Goal: Navigation & Orientation: Find specific page/section

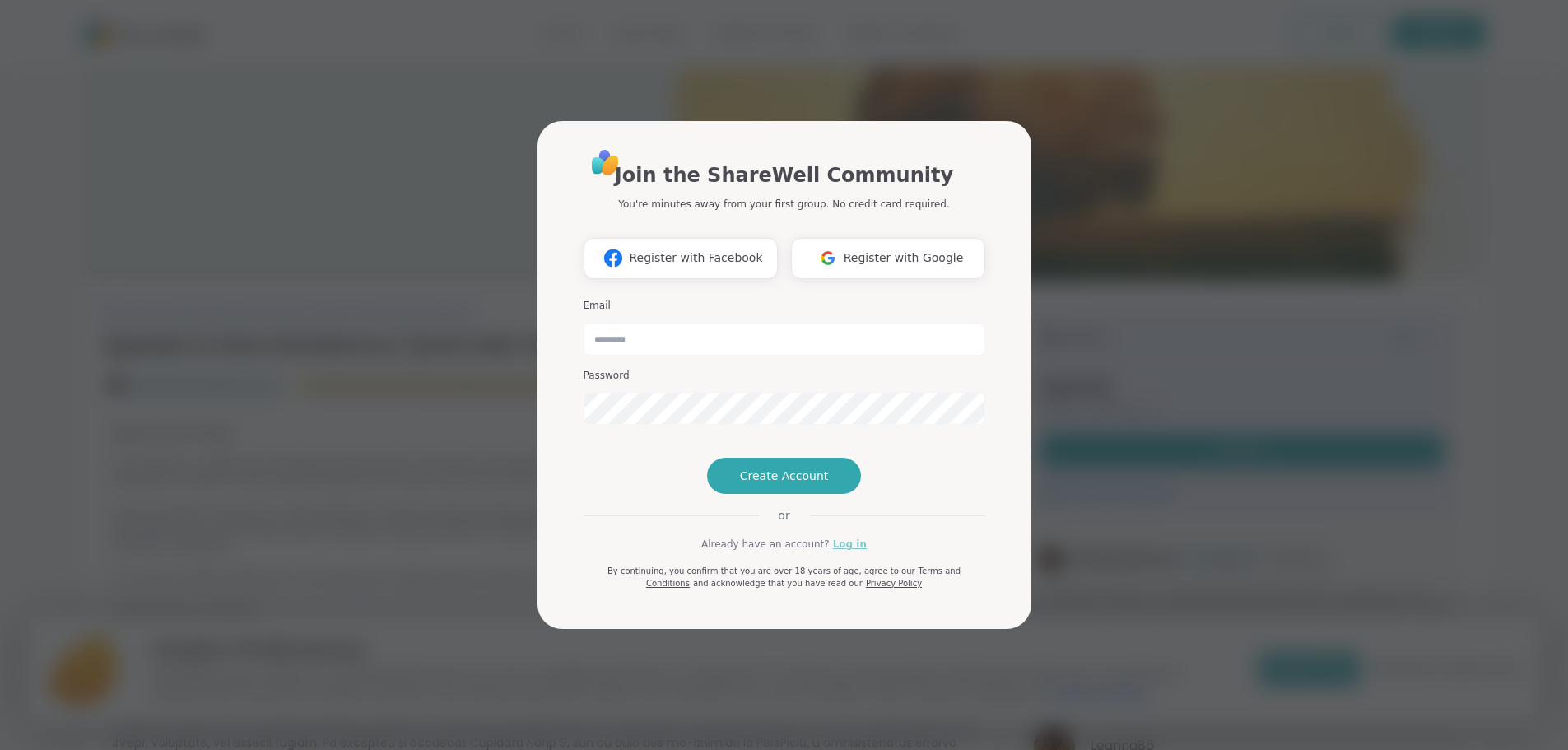
click at [841, 552] on link "Log in" at bounding box center [850, 543] width 33 height 15
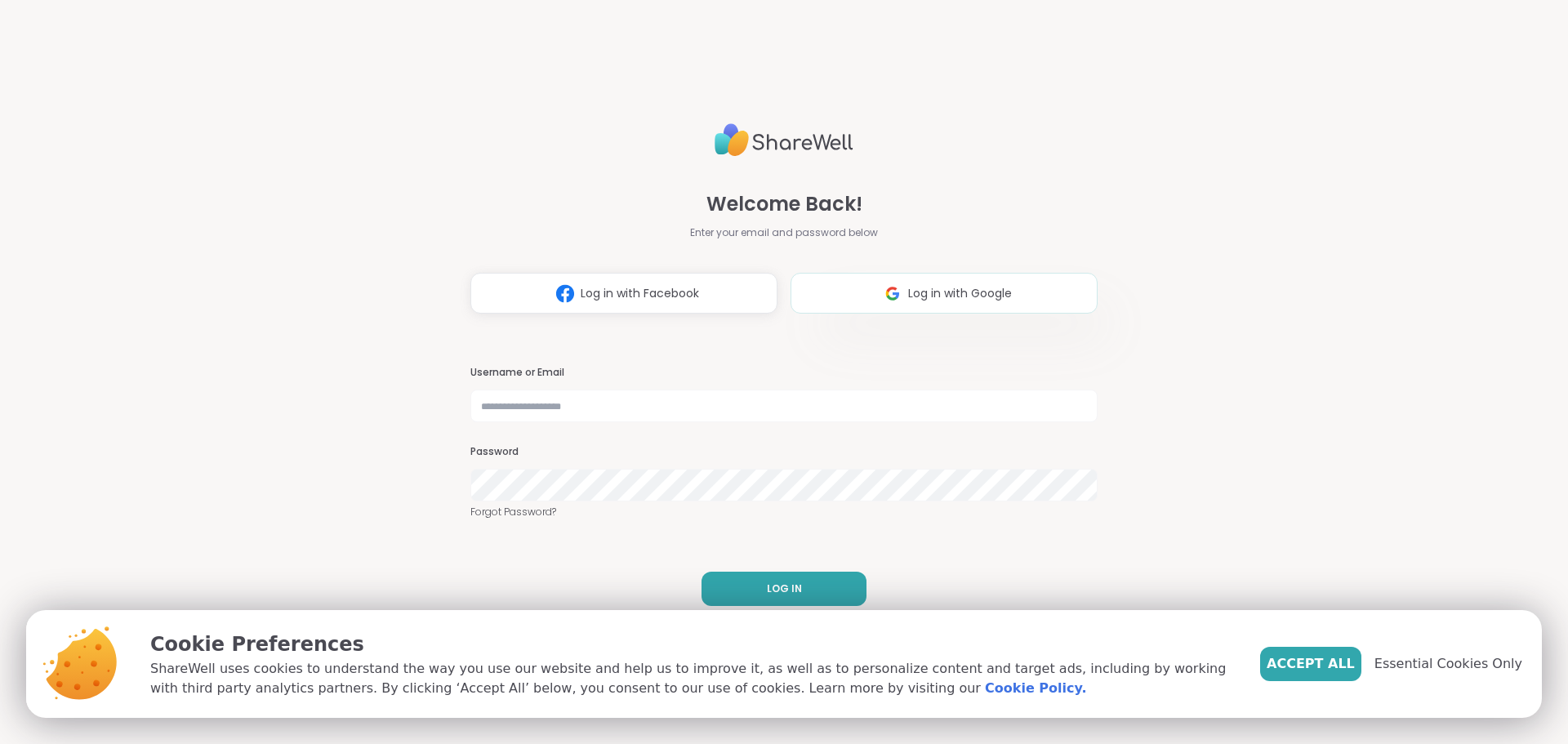
click at [926, 290] on span "Log in with Google" at bounding box center [960, 294] width 104 height 18
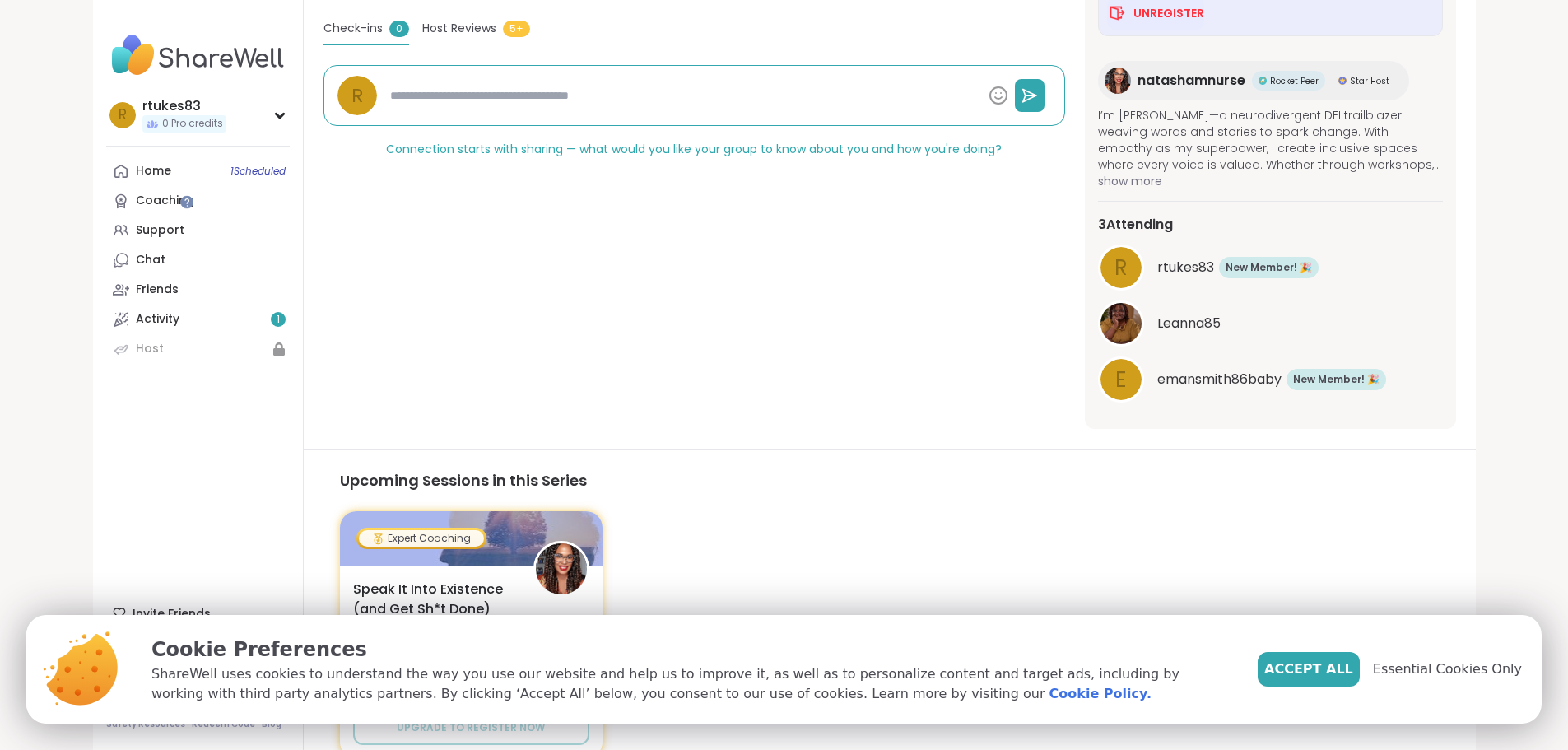
scroll to position [494, 0]
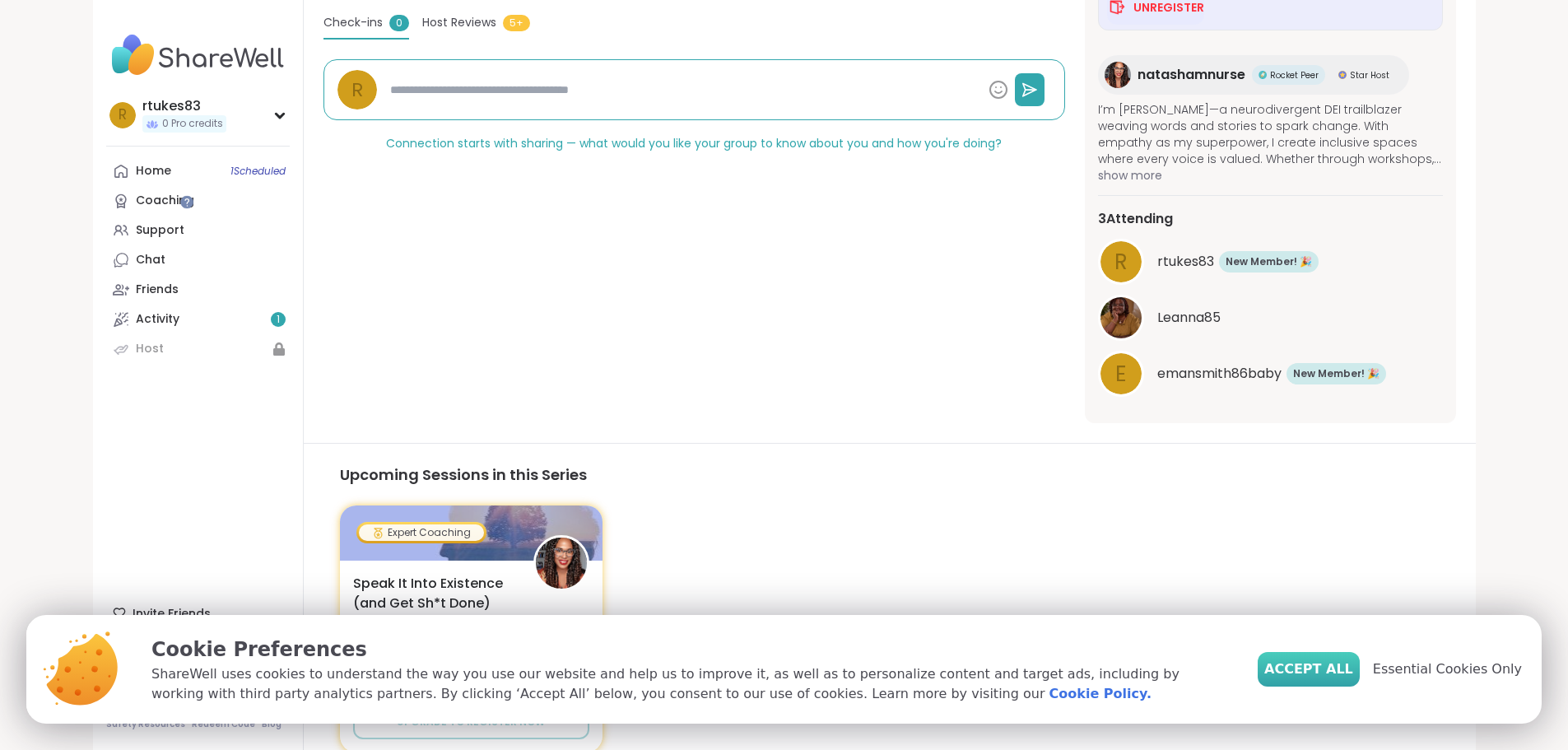
click at [1336, 669] on span "Accept All" at bounding box center [1309, 669] width 89 height 20
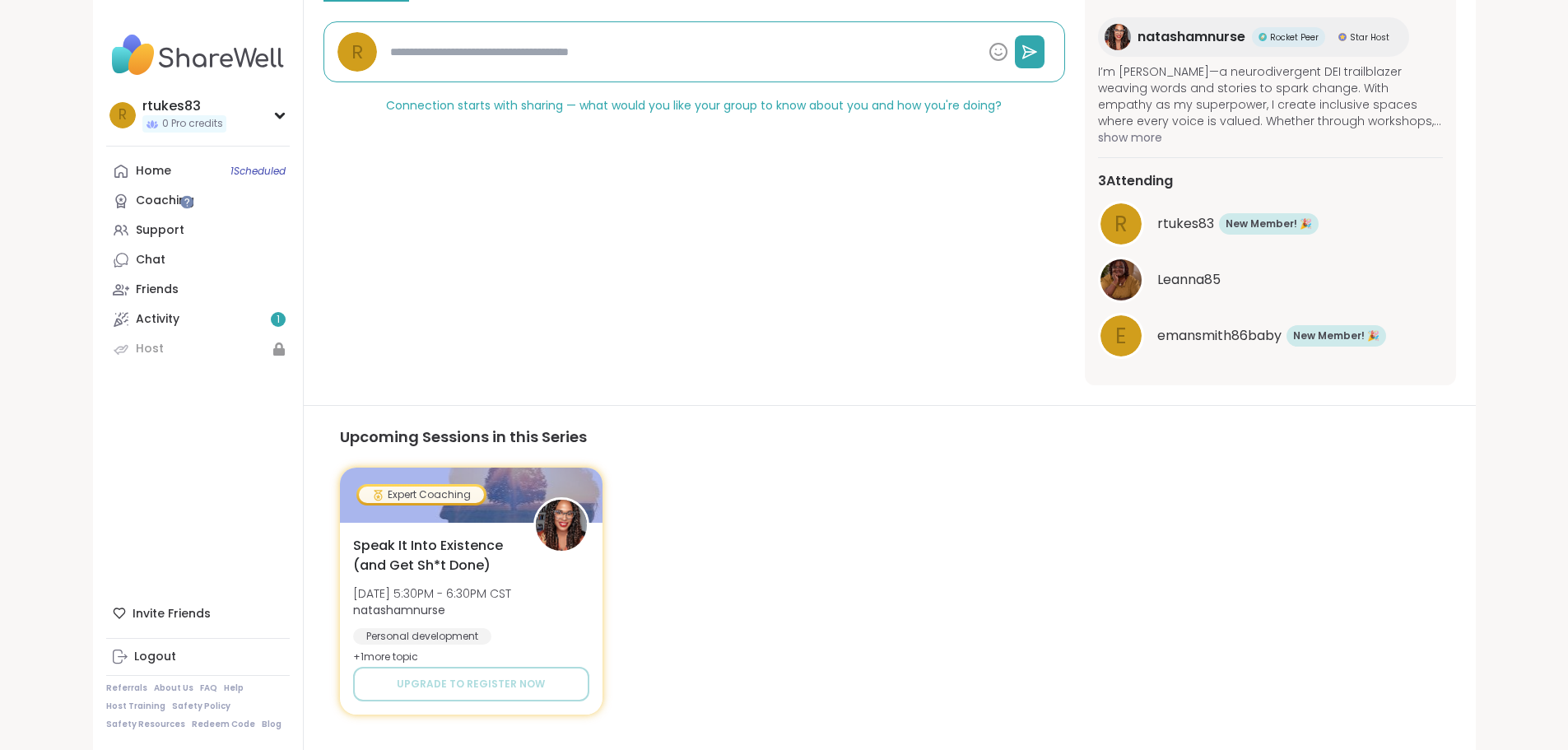
scroll to position [569, 0]
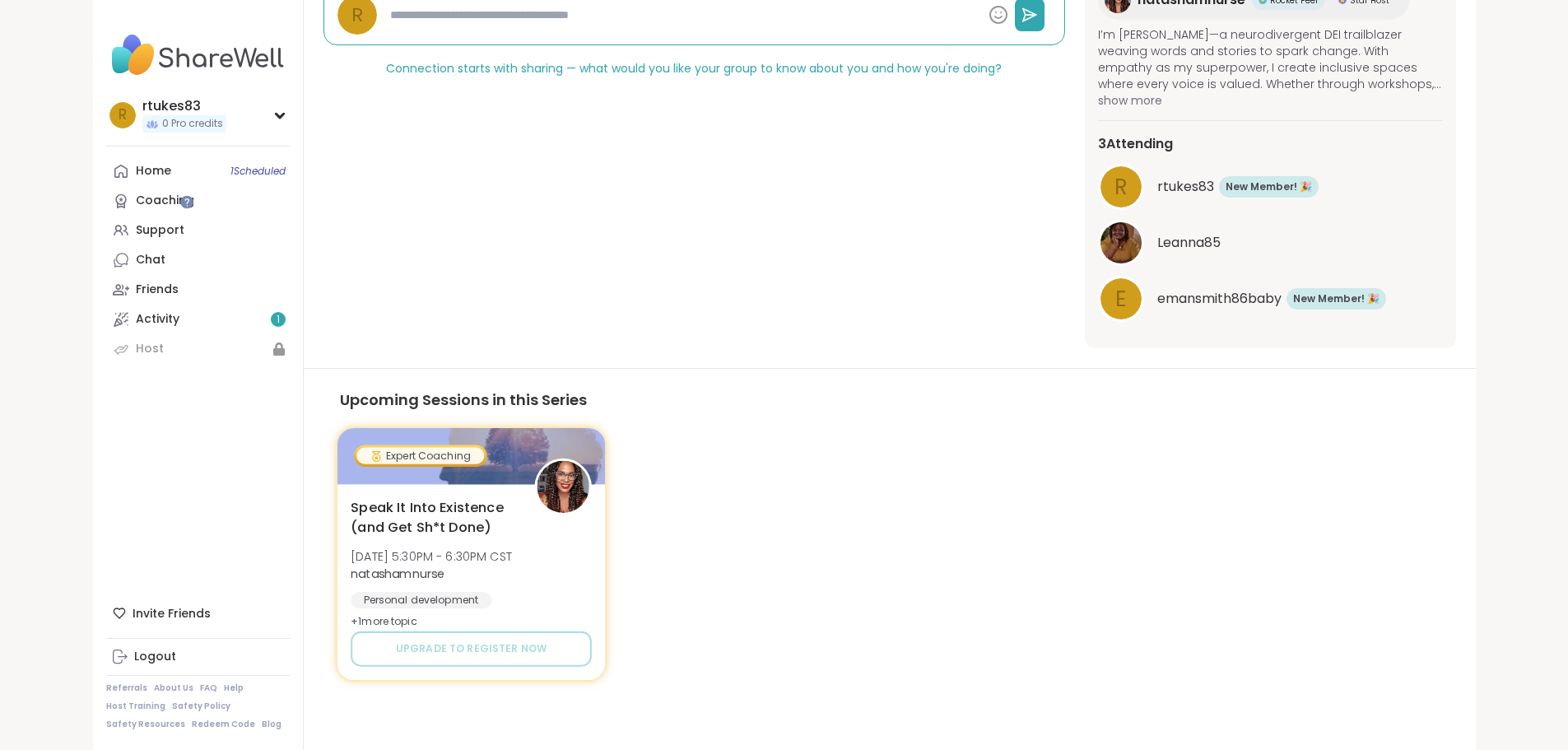
click at [385, 516] on span "Speak It Into Existence (and Get Sh*t Done)" at bounding box center [433, 518] width 166 height 40
type textarea "*"
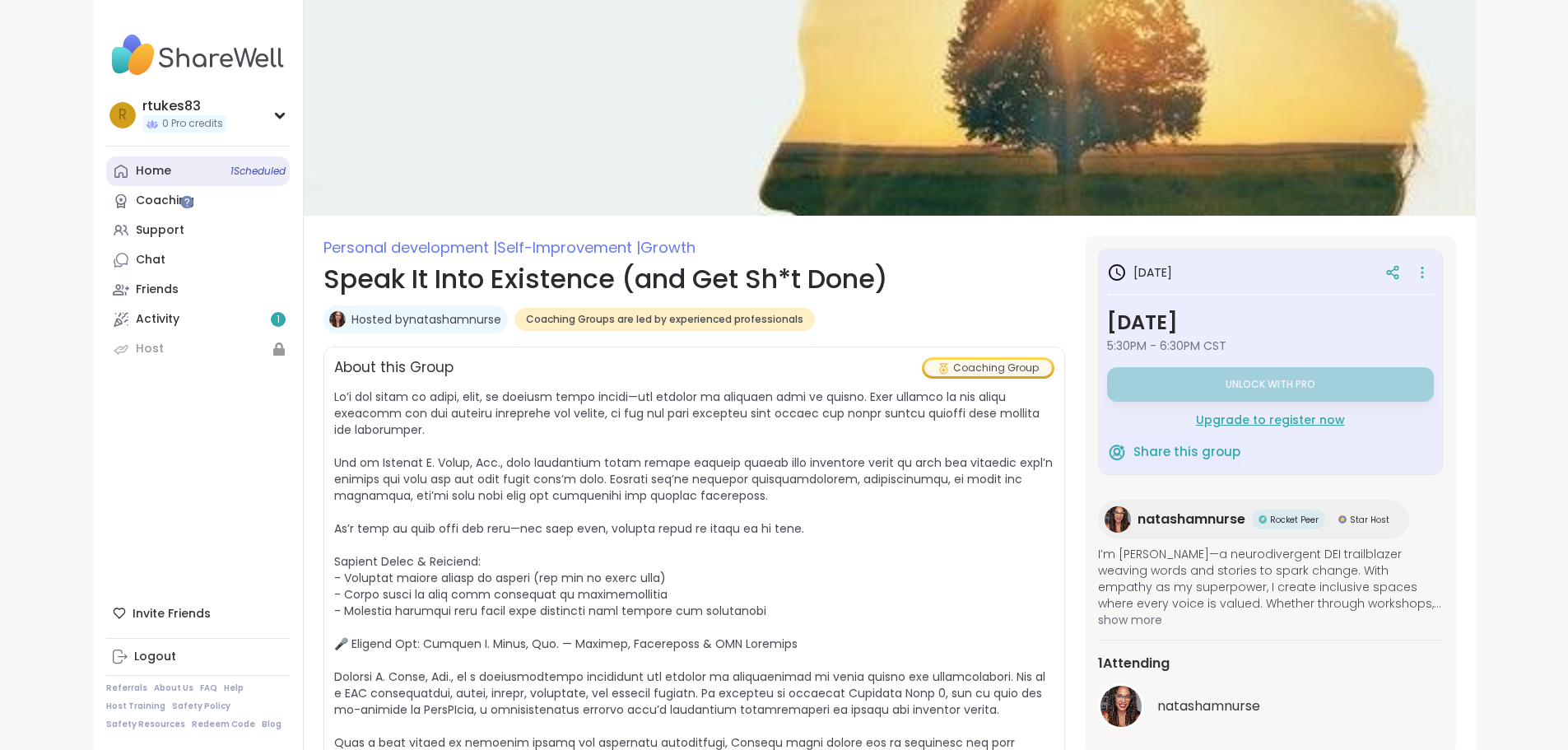
click at [106, 162] on link "Home 1 Scheduled" at bounding box center [197, 172] width 183 height 29
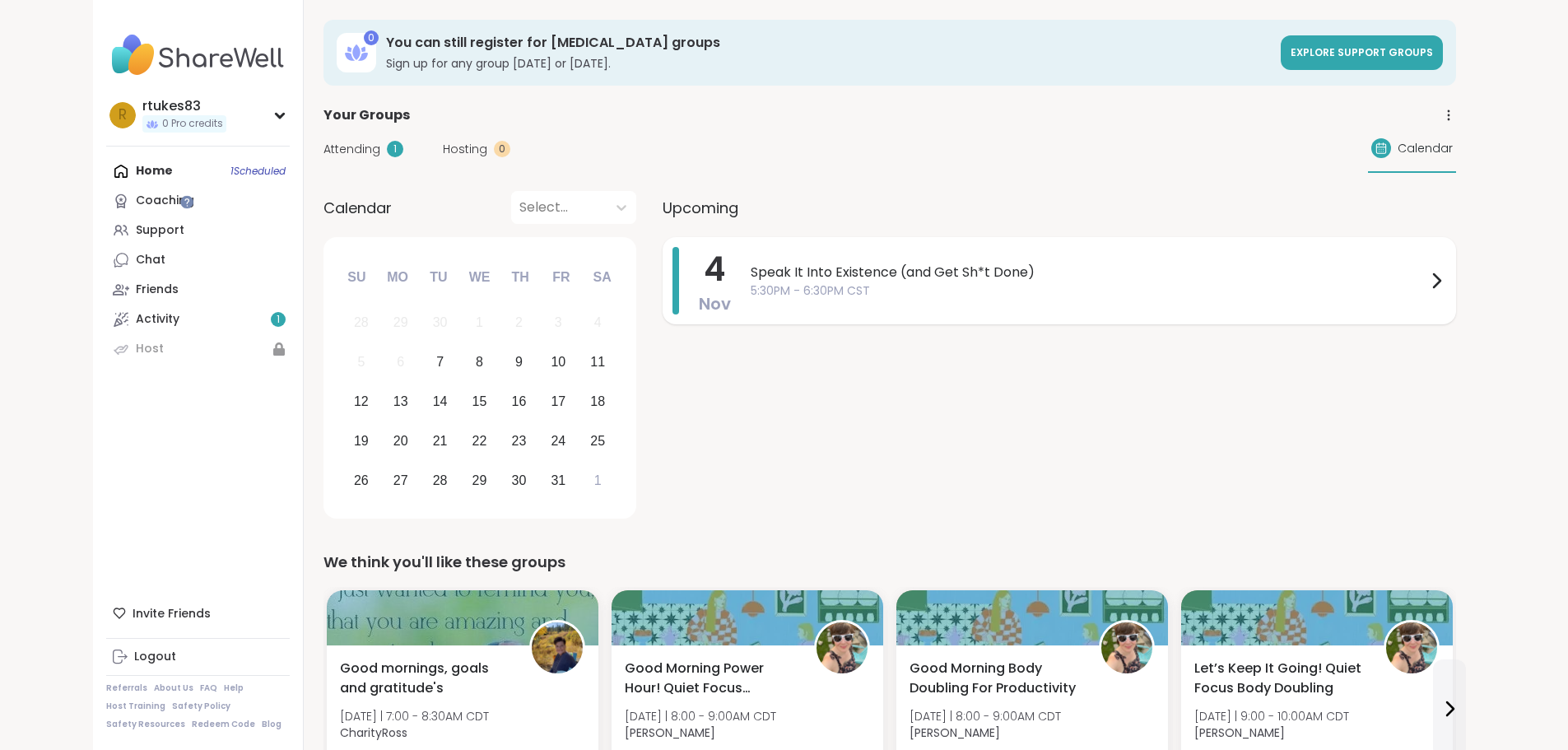
click at [1024, 293] on span "5:30PM - 6:30PM CST" at bounding box center [1088, 291] width 676 height 18
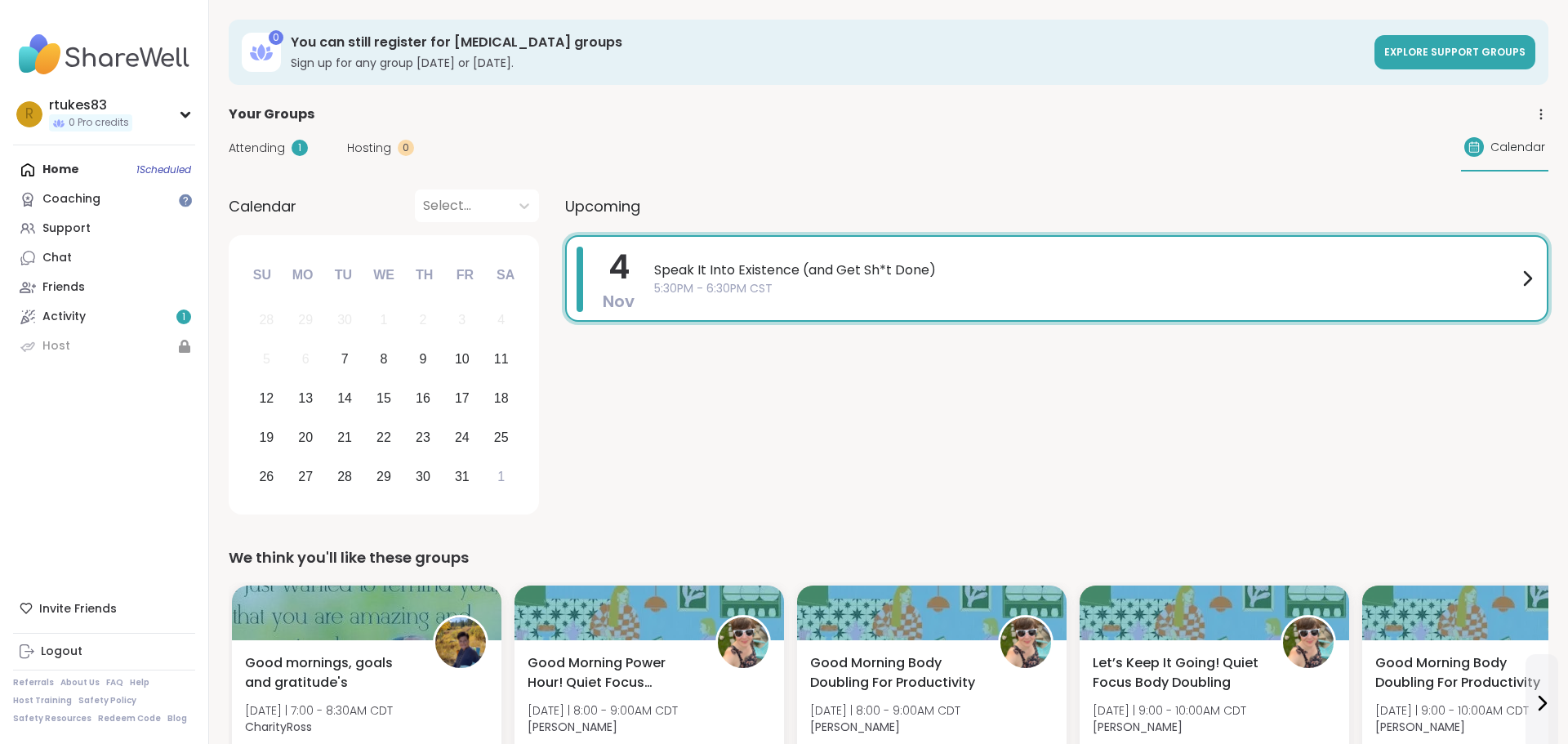
click at [927, 414] on div "4 Nov Speak It Into Existence (and Get Sh*t Done) 5:30PM - 6:30PM CST" at bounding box center [1056, 377] width 983 height 285
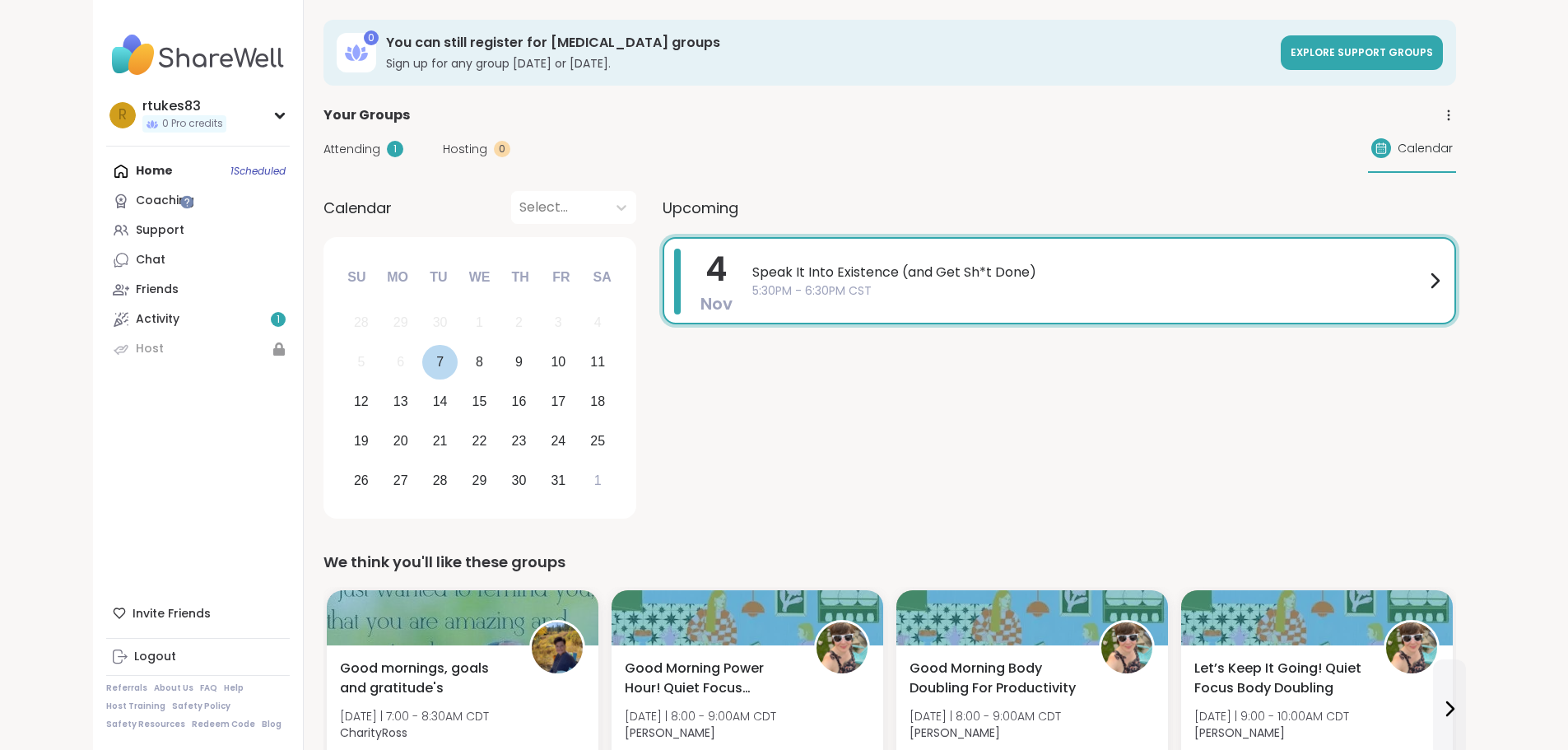
click at [436, 357] on div "7" at bounding box center [440, 362] width 8 height 23
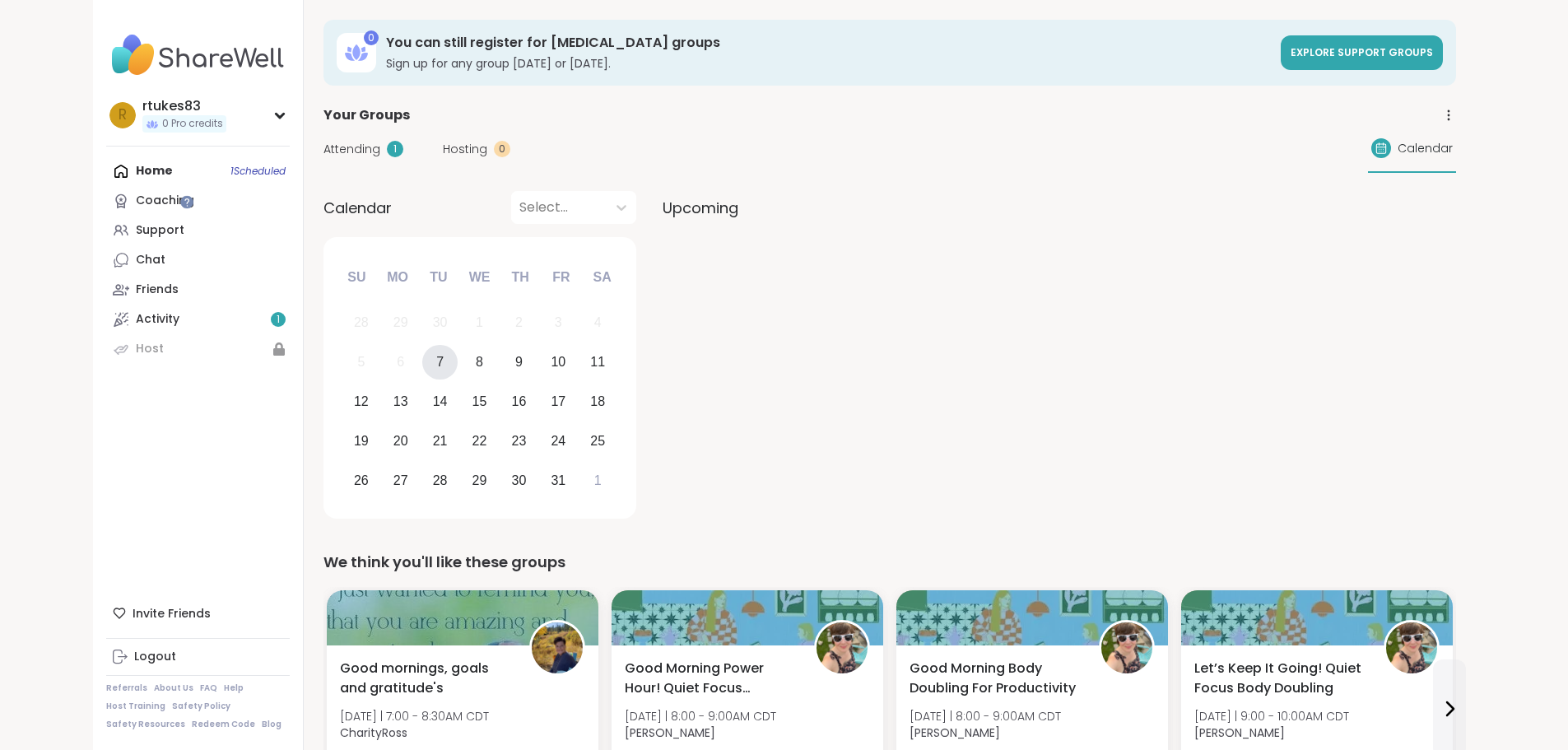
click at [423, 359] on div "7" at bounding box center [440, 363] width 35 height 35
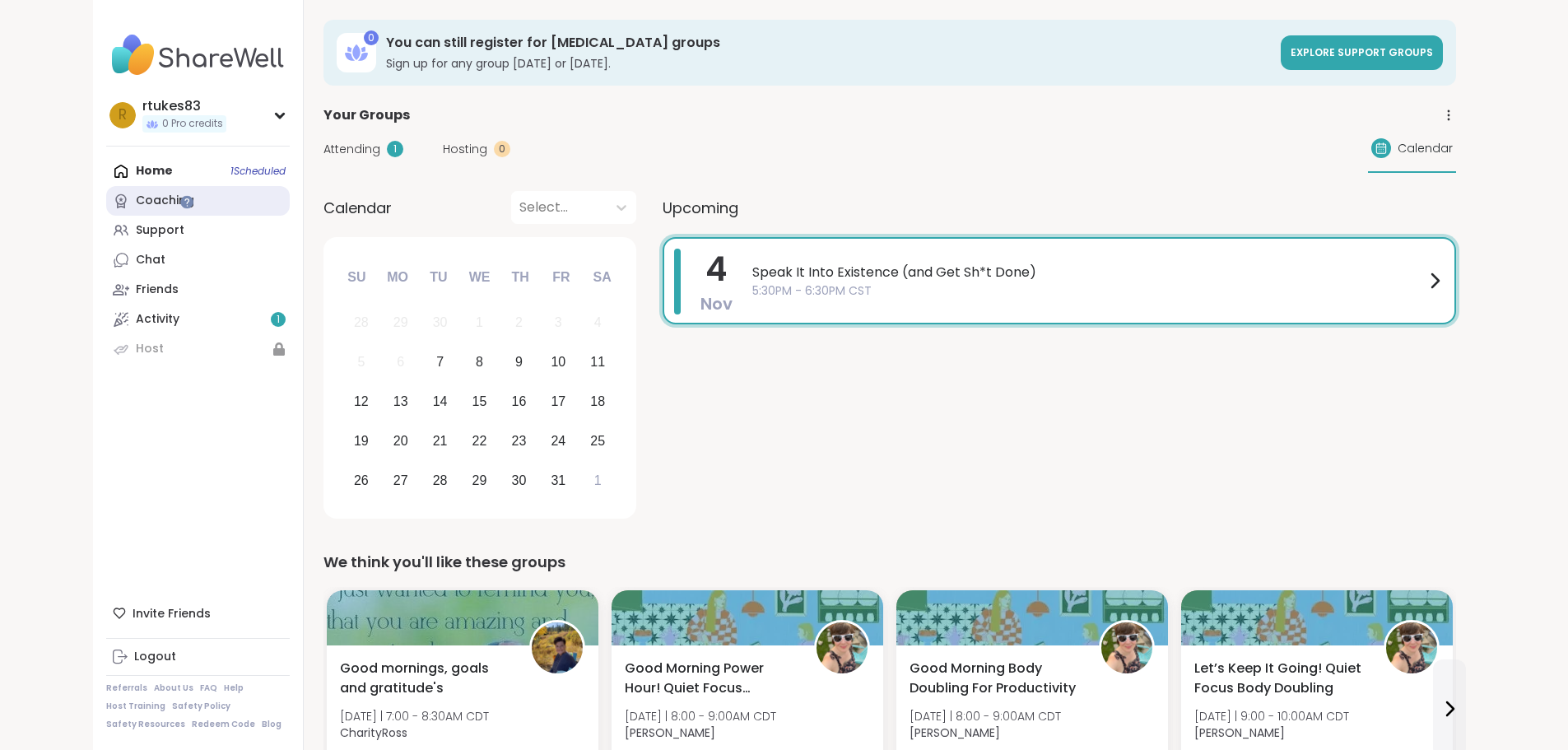
click at [136, 193] on div "Coaching" at bounding box center [166, 200] width 59 height 17
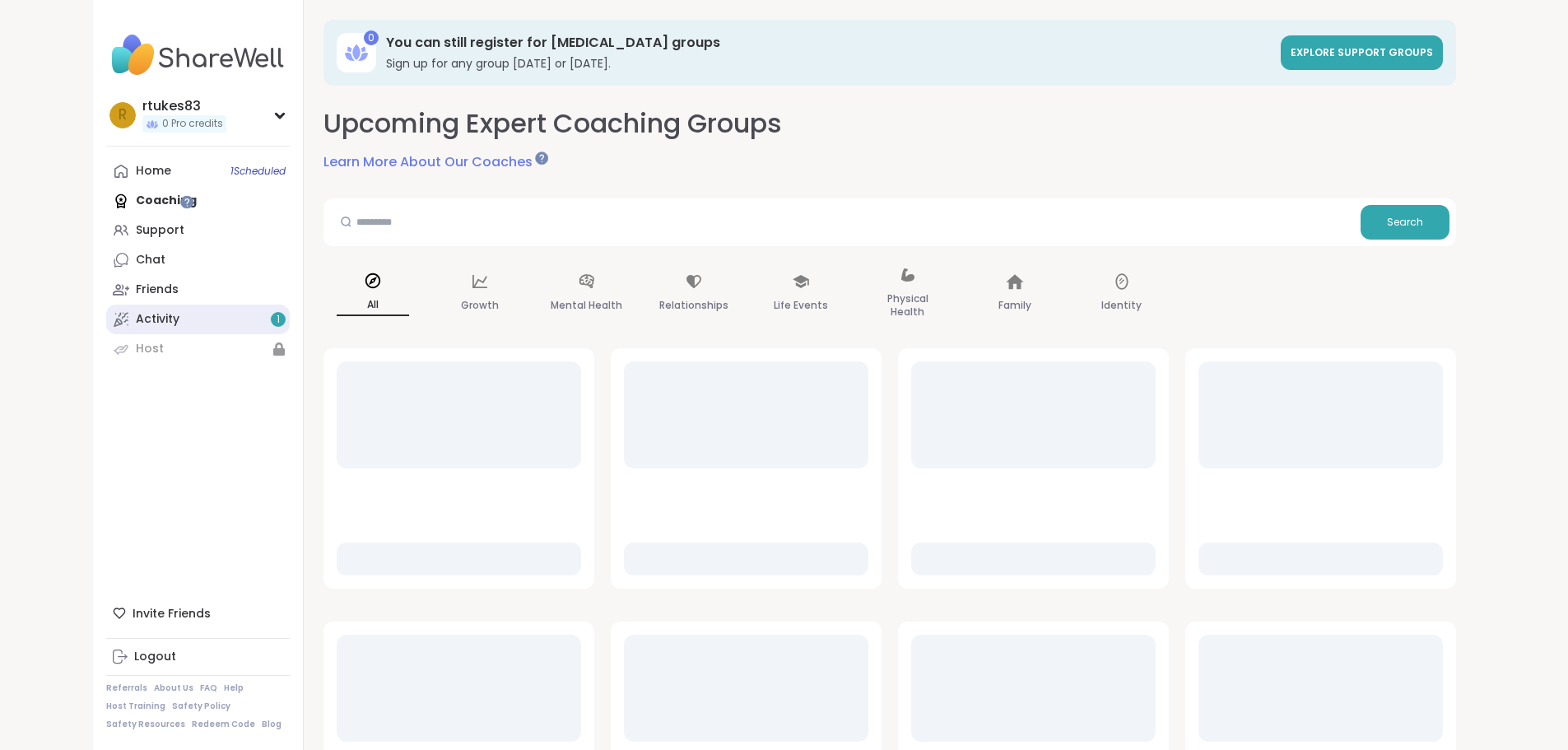
click at [136, 325] on div "Activity 1" at bounding box center [158, 319] width 43 height 17
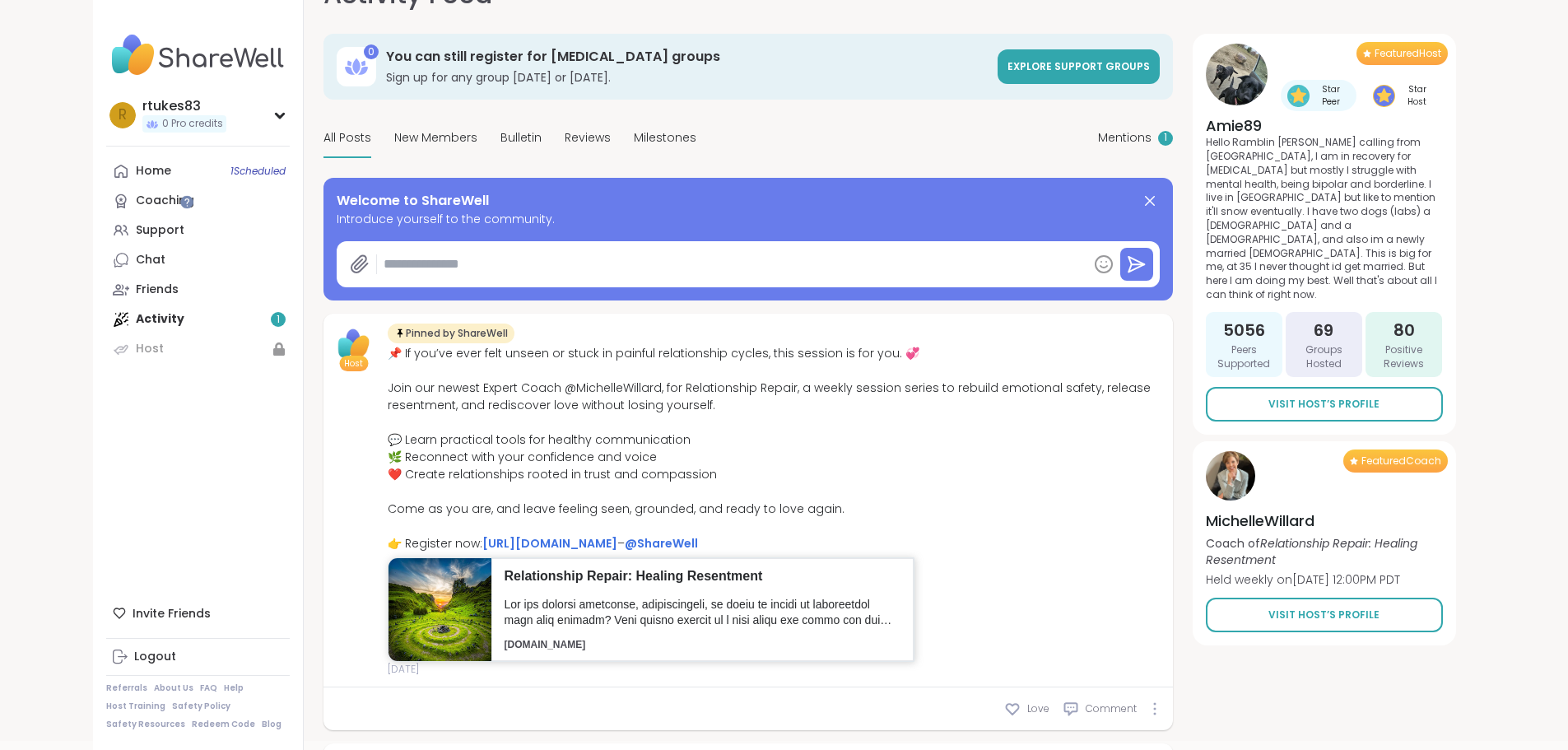
scroll to position [82, 0]
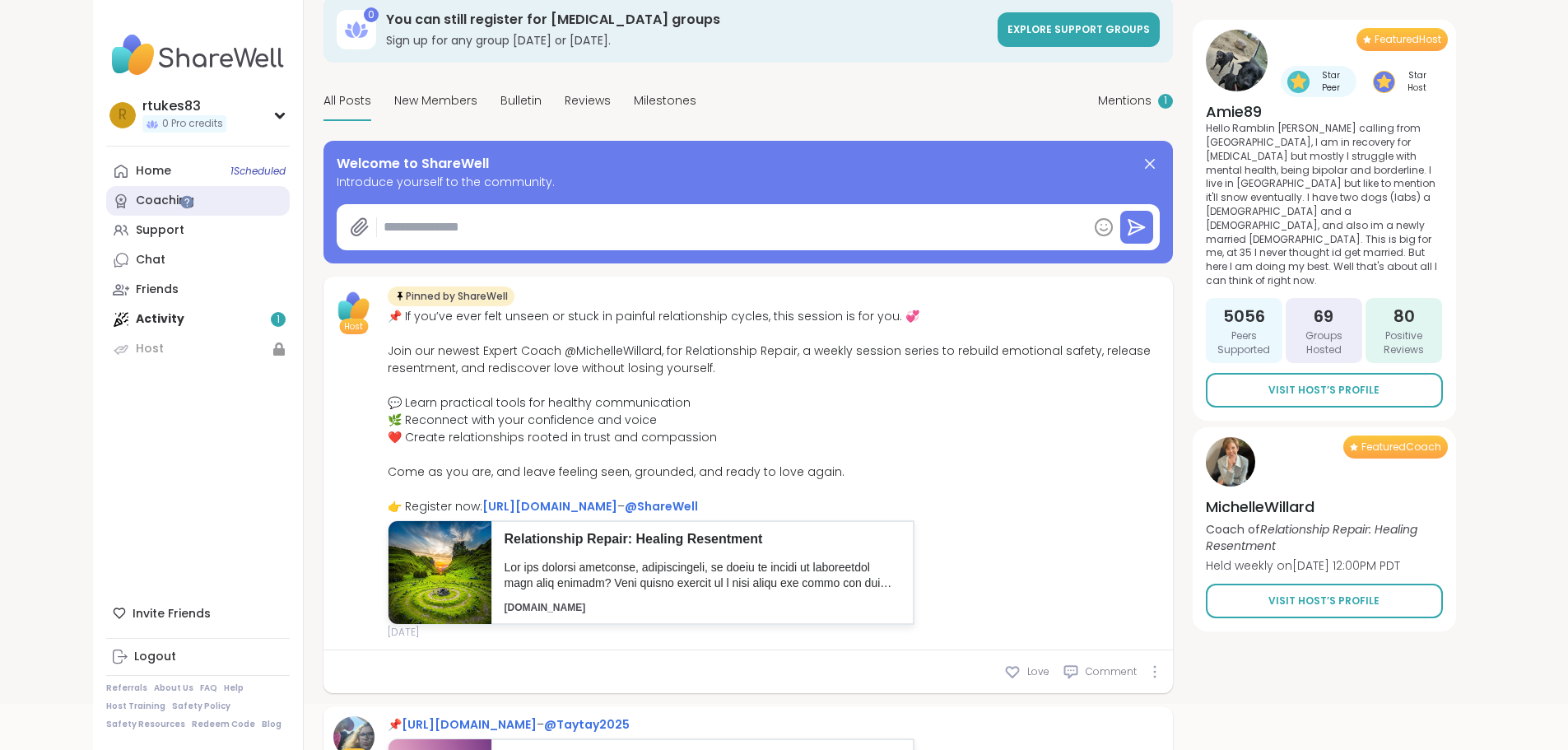
click at [136, 194] on div "Coaching" at bounding box center [166, 200] width 59 height 17
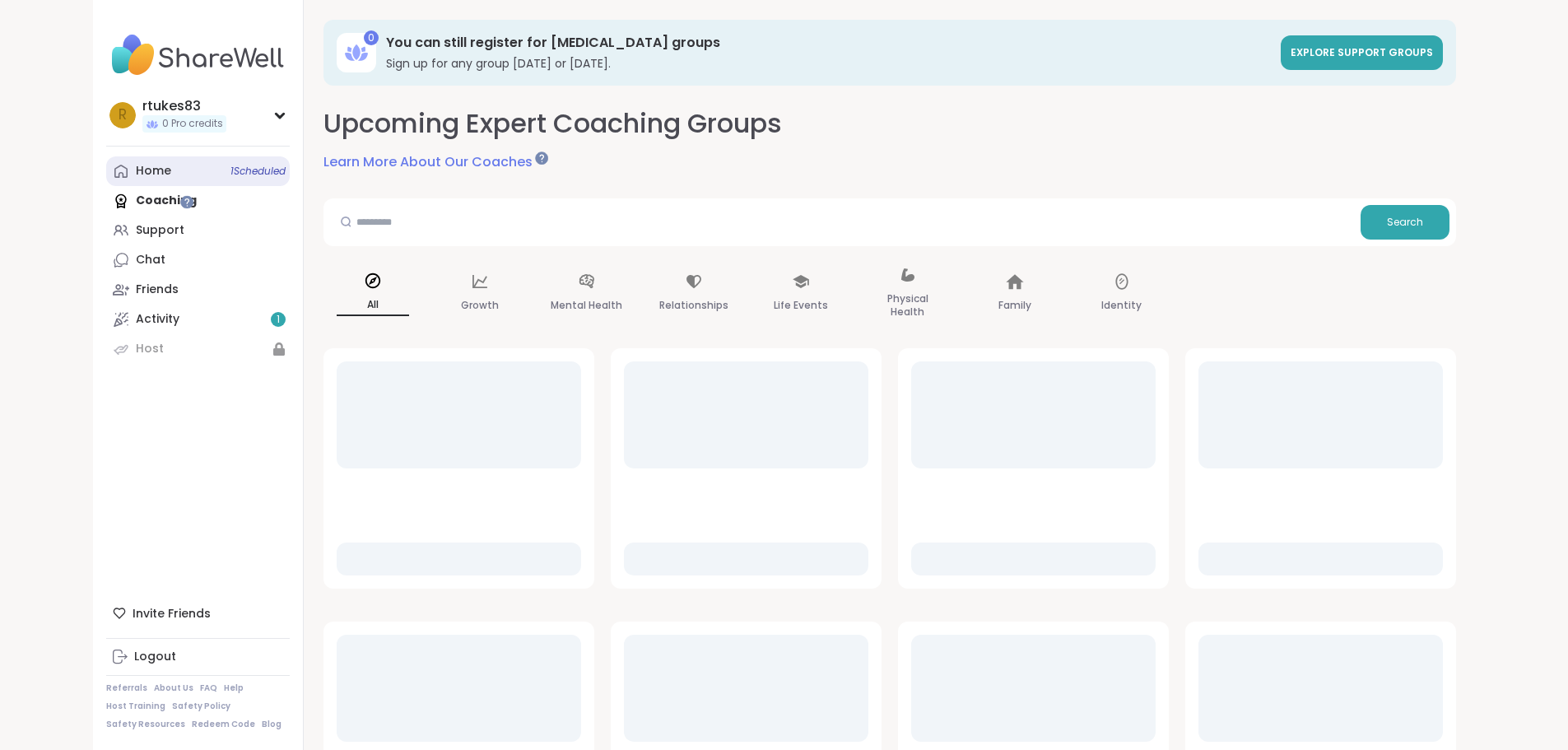
click at [106, 157] on link "Home 1 Scheduled" at bounding box center [197, 172] width 183 height 29
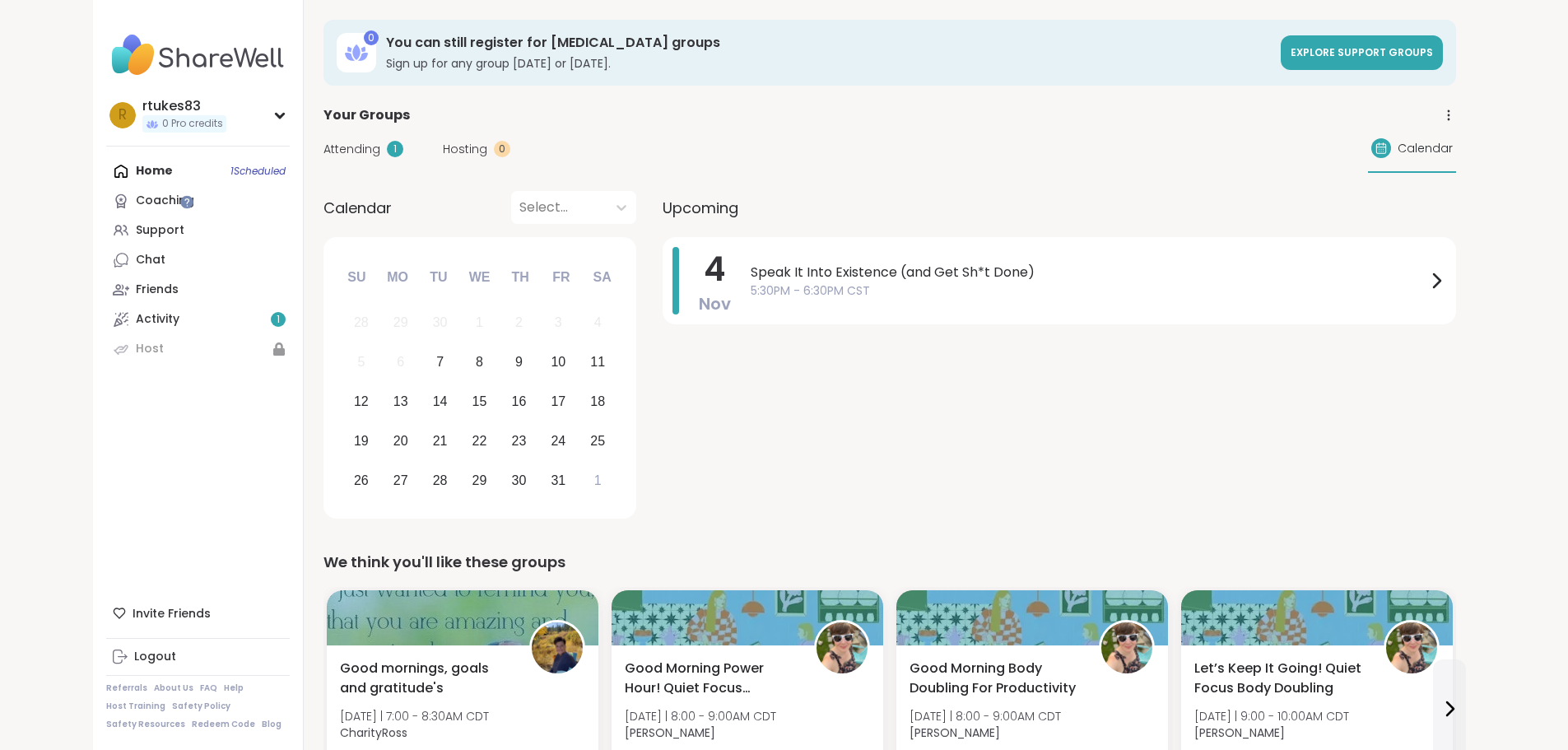
click at [324, 146] on div "Attending 1" at bounding box center [363, 150] width 79 height 18
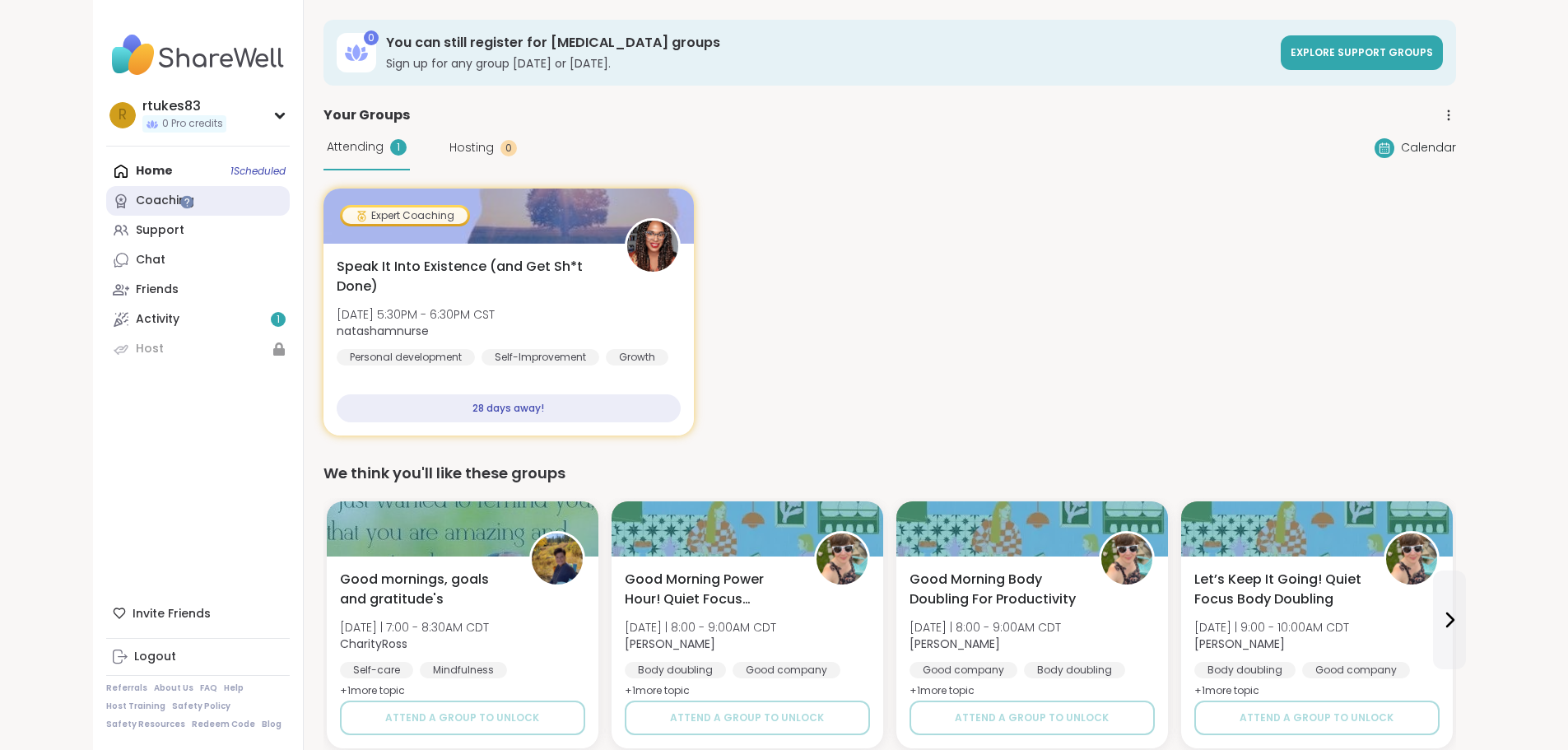
click at [136, 202] on div "Coaching" at bounding box center [166, 200] width 59 height 17
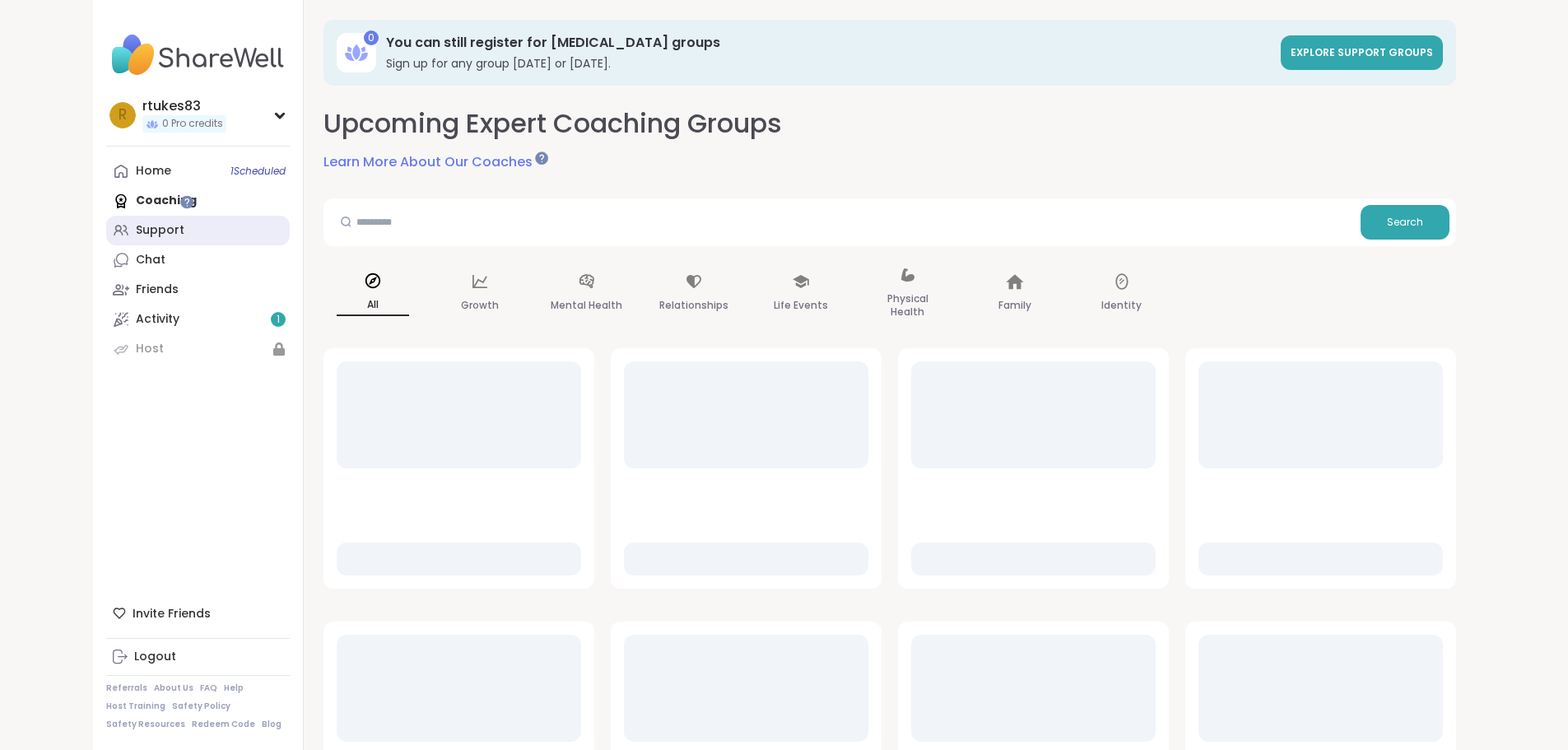
click at [136, 230] on div "Support" at bounding box center [161, 230] width 49 height 17
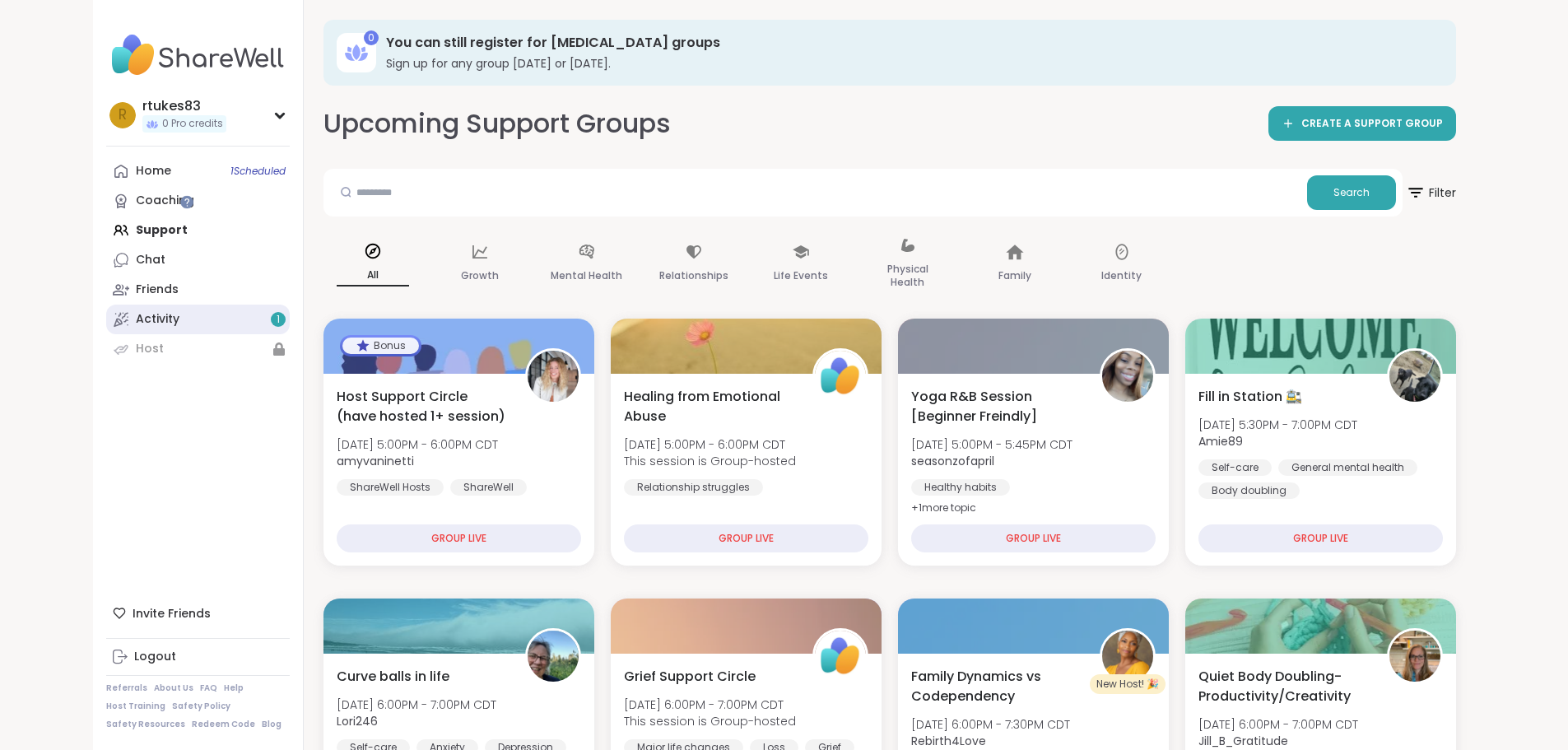
click at [136, 317] on div "Activity 1" at bounding box center [158, 319] width 43 height 17
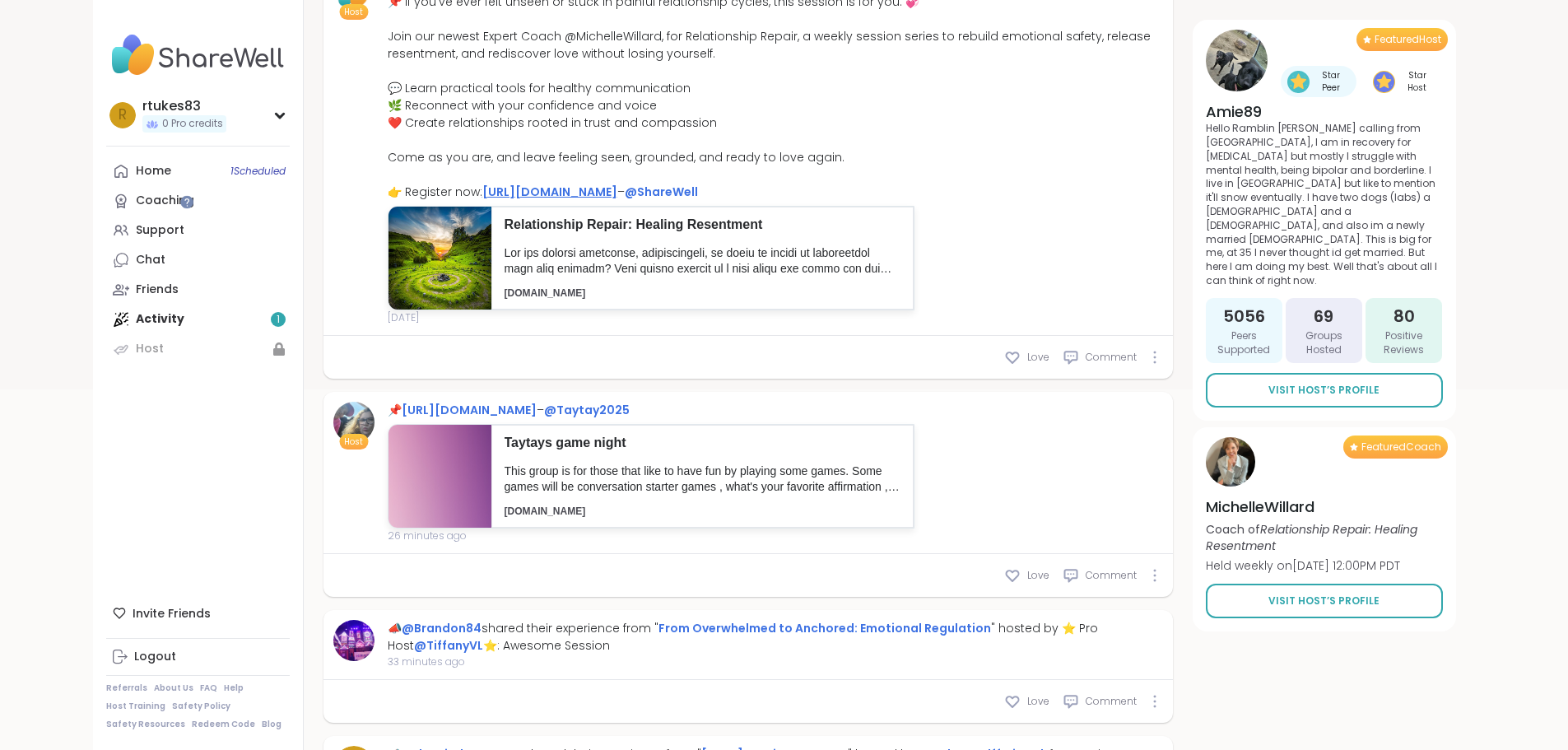
scroll to position [412, 0]
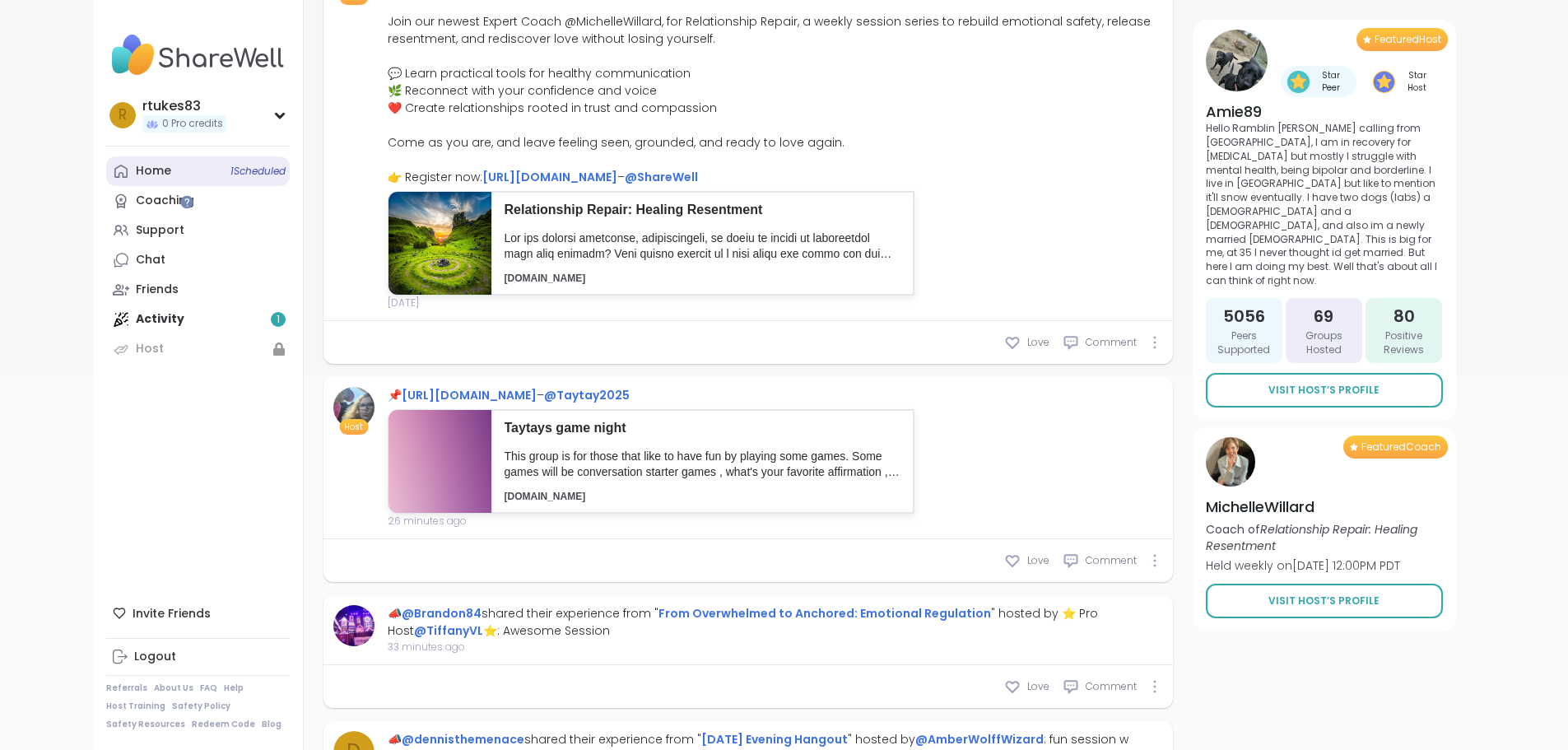
click at [120, 170] on link "Home 1 Scheduled" at bounding box center [197, 172] width 183 height 29
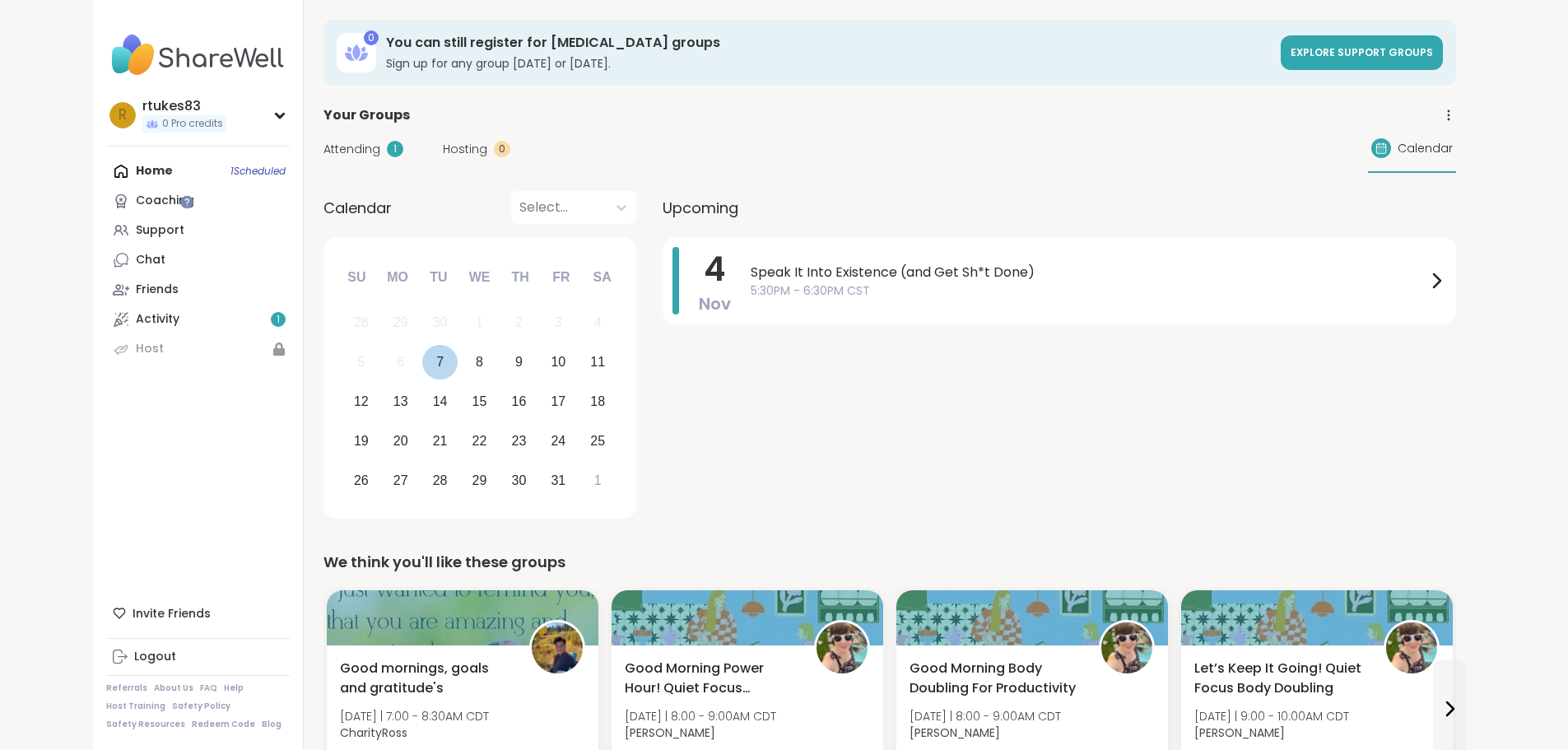
click at [423, 361] on div "7" at bounding box center [440, 363] width 35 height 35
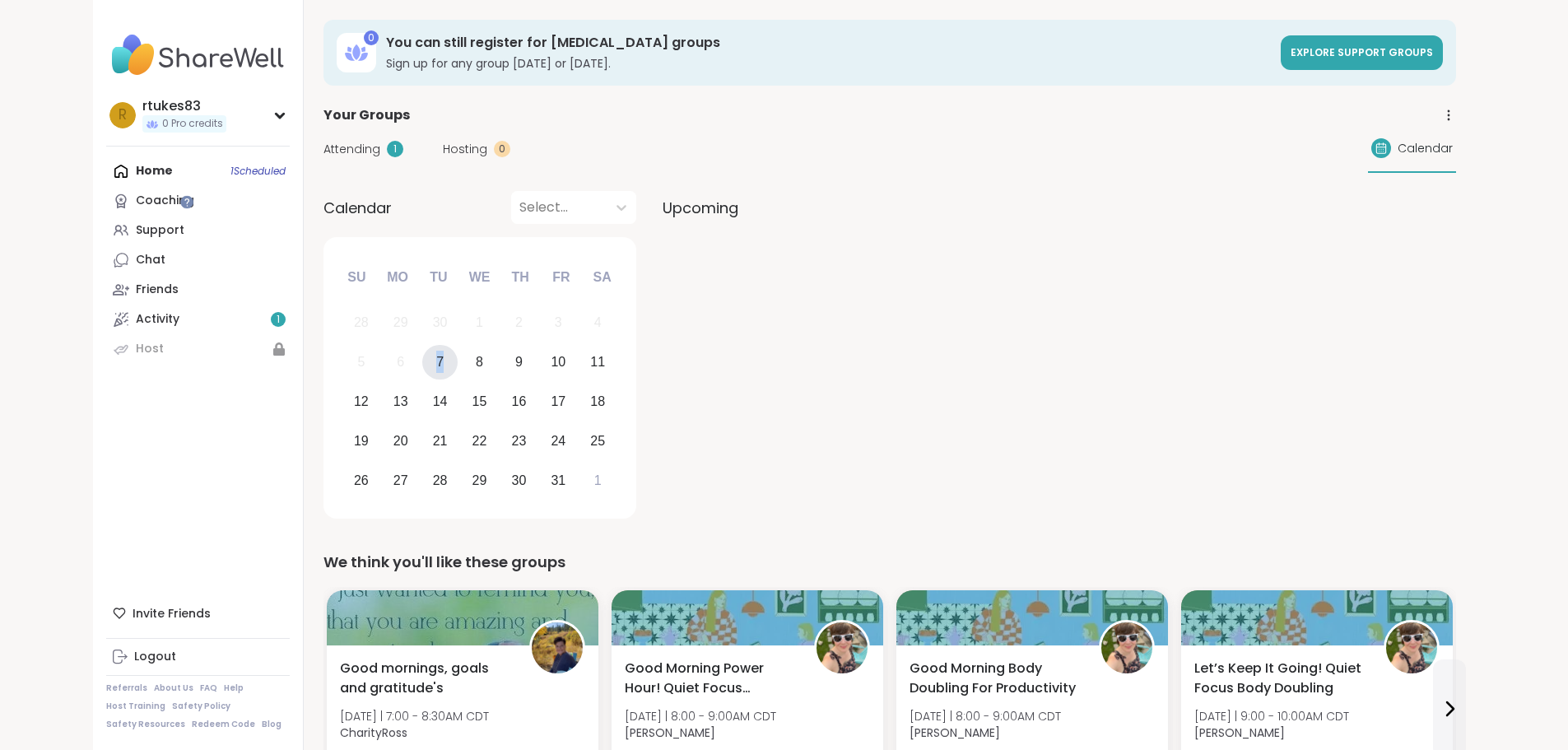
click at [423, 361] on div "7" at bounding box center [440, 363] width 35 height 35
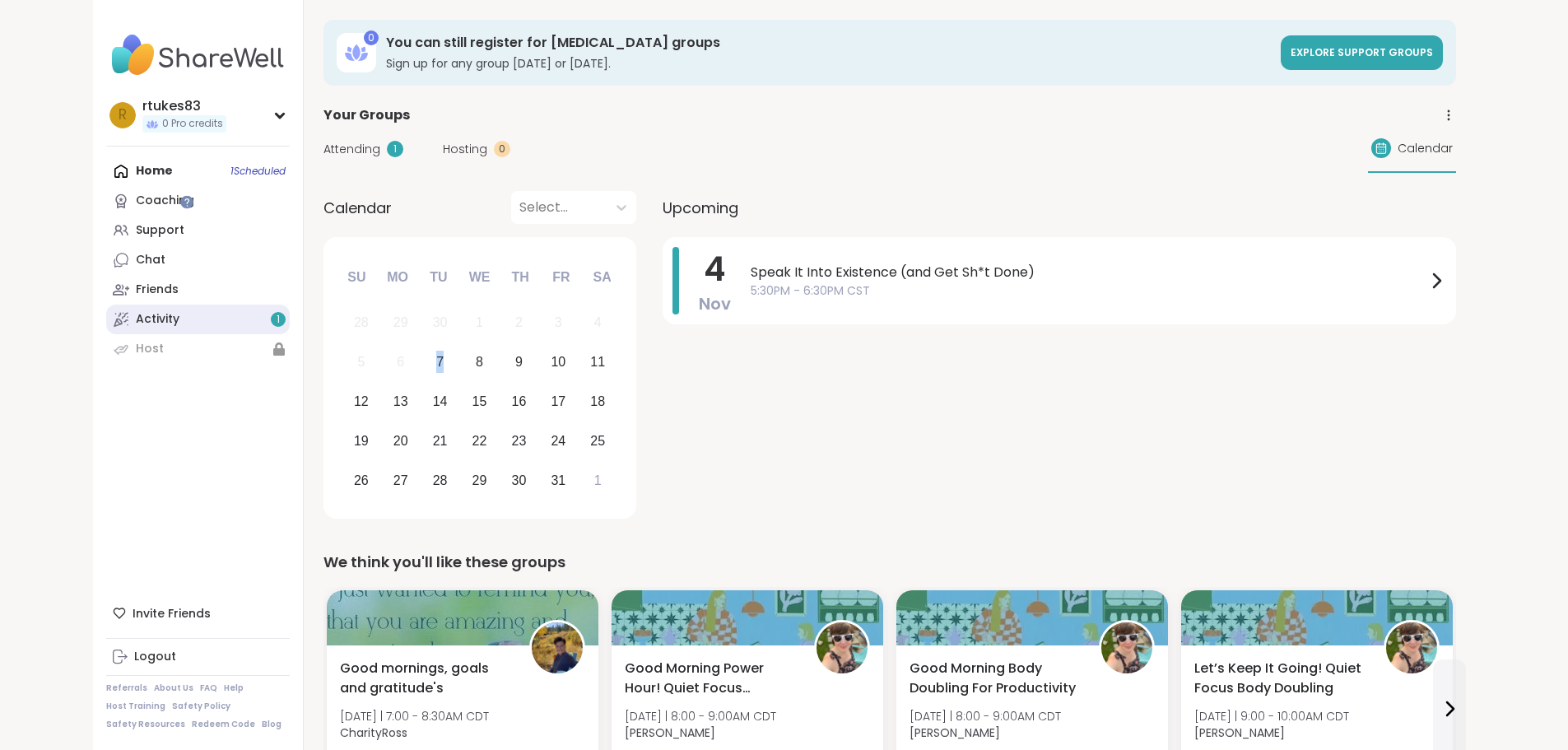
click at [106, 309] on link "Activity 1" at bounding box center [197, 320] width 183 height 29
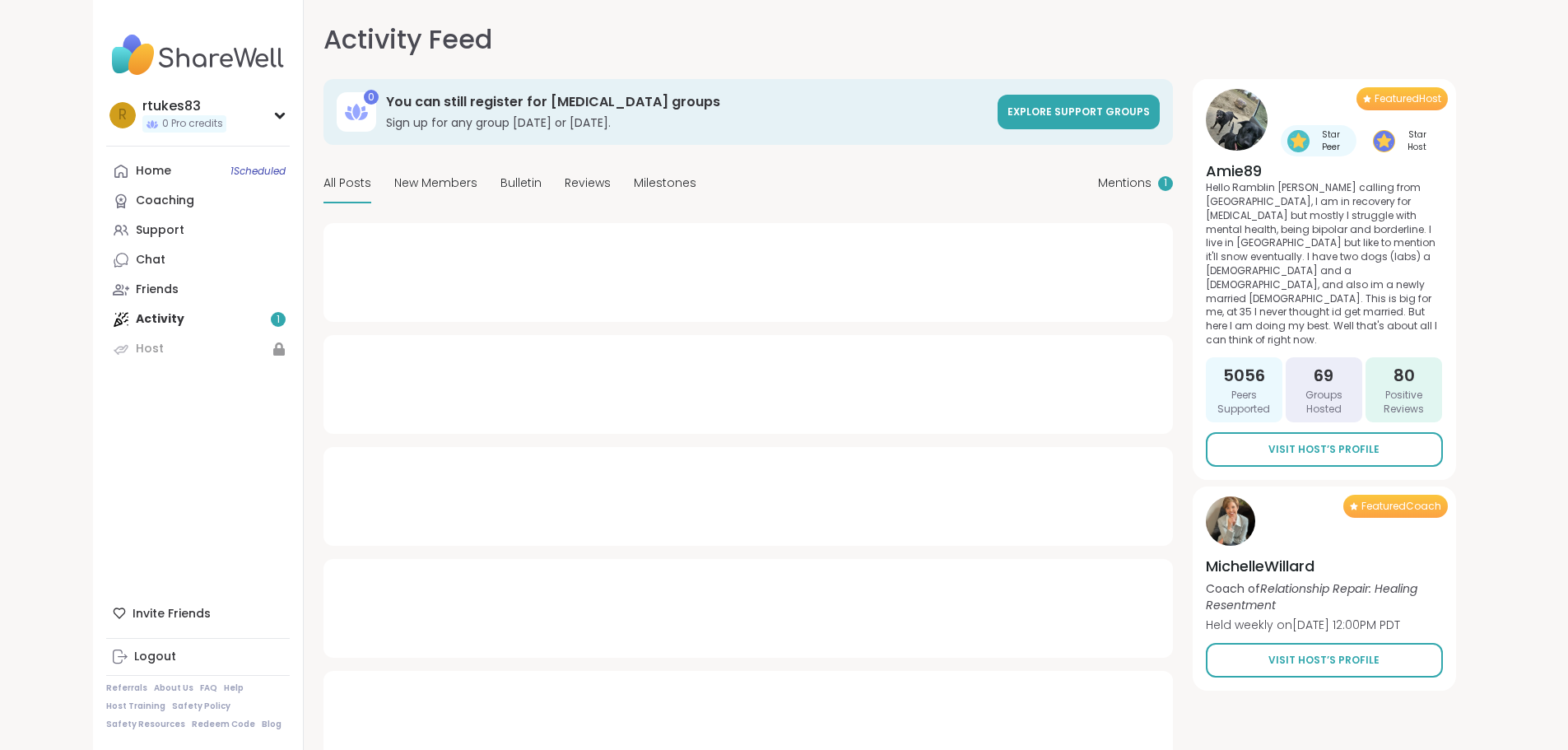
type textarea "*"
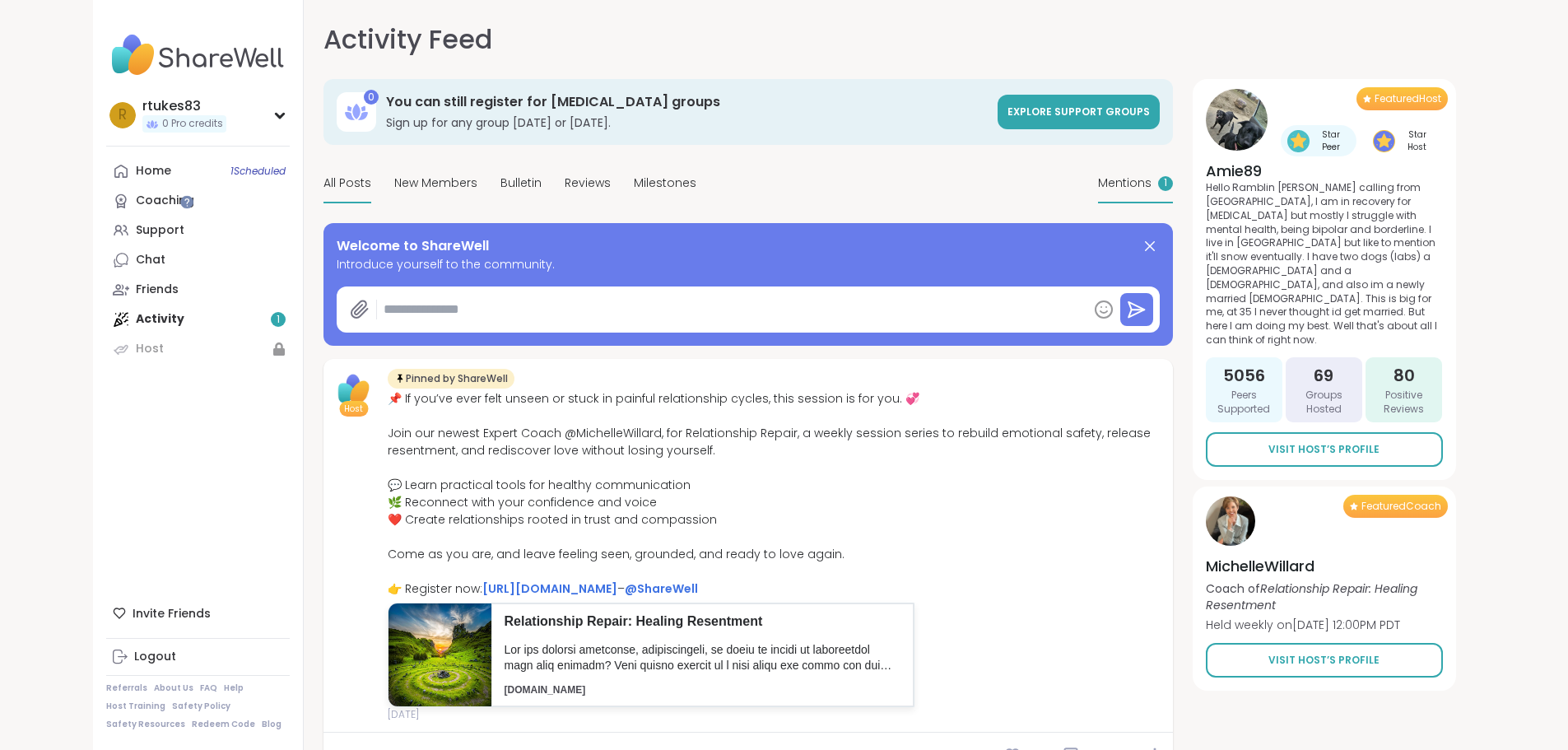
click at [1173, 186] on div "Mentions 1" at bounding box center [1136, 183] width 75 height 38
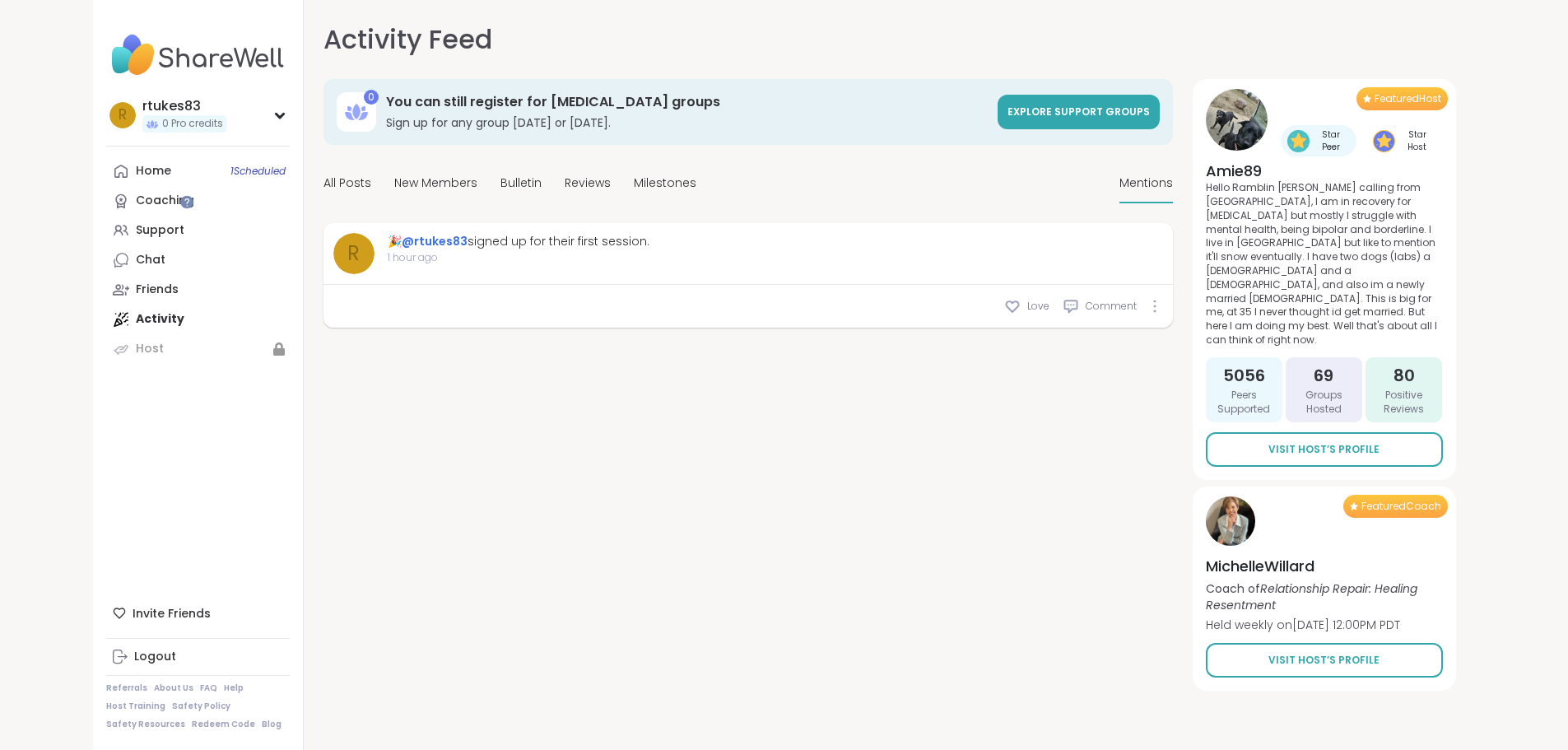
click at [478, 252] on span "1 hour ago" at bounding box center [518, 257] width 262 height 15
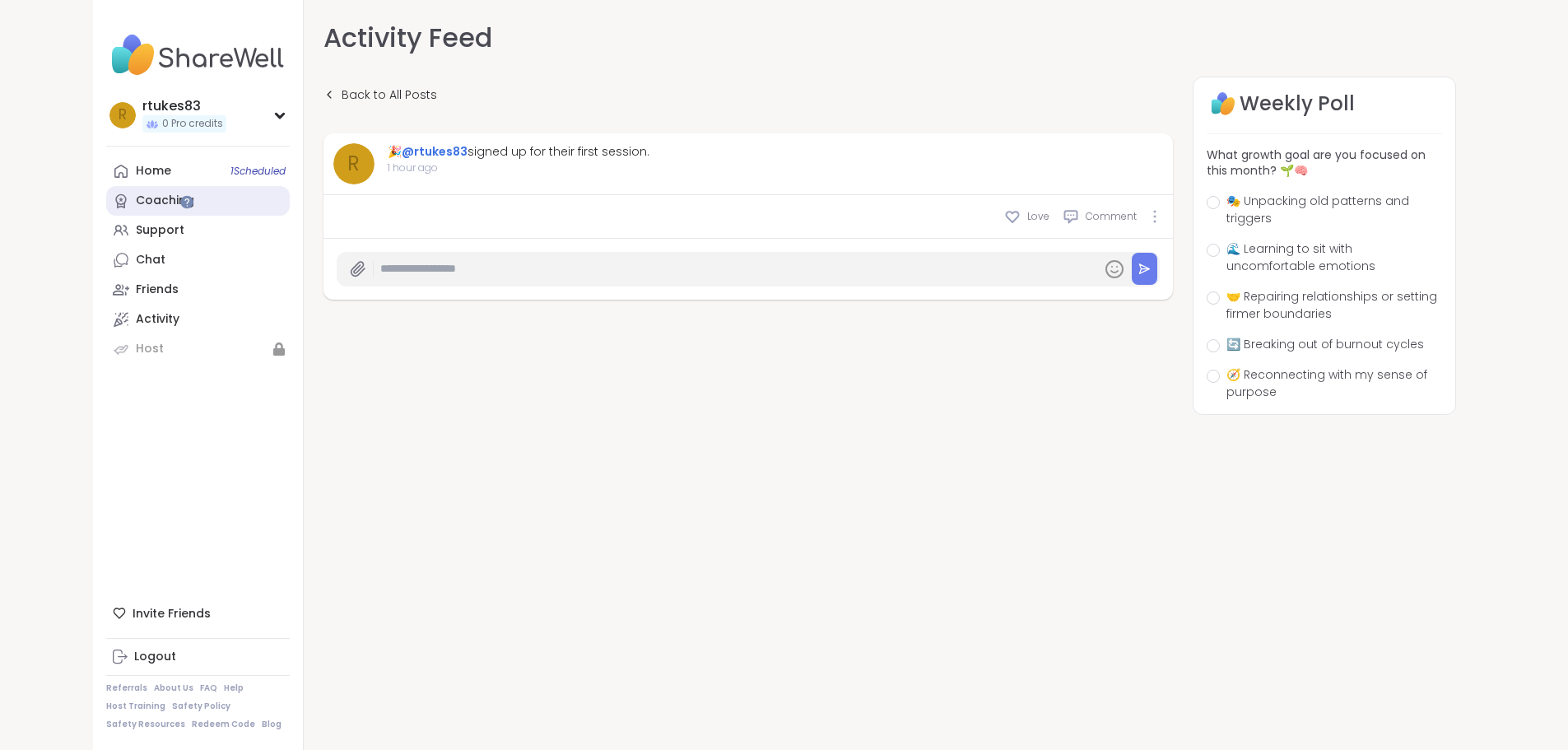
click at [136, 192] on div "Coaching" at bounding box center [166, 200] width 59 height 17
